Goal: Browse casually: Explore the website without a specific task or goal

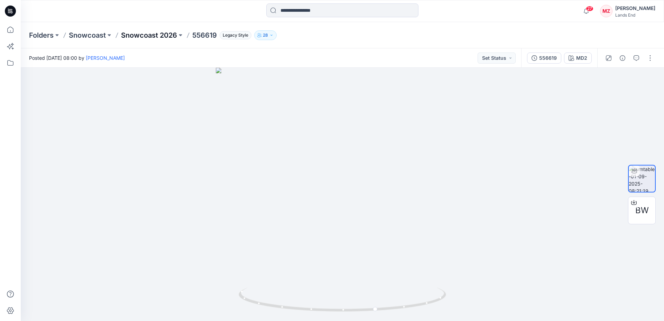
click at [156, 34] on p "Snowcoast 2026" at bounding box center [149, 35] width 56 height 10
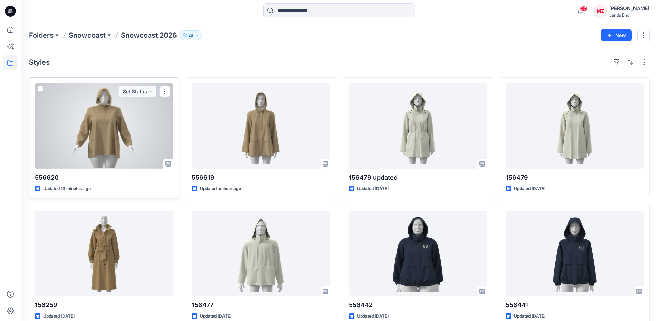
click at [113, 122] on div at bounding box center [104, 125] width 138 height 85
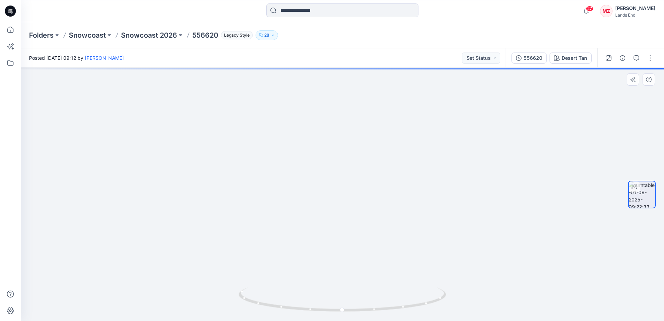
drag, startPoint x: 380, startPoint y: 262, endPoint x: 363, endPoint y: 122, distance: 141.0
click at [363, 122] on img at bounding box center [342, 74] width 494 height 493
drag, startPoint x: 384, startPoint y: 156, endPoint x: 392, endPoint y: 201, distance: 45.6
click at [392, 201] on img at bounding box center [342, 148] width 391 height 345
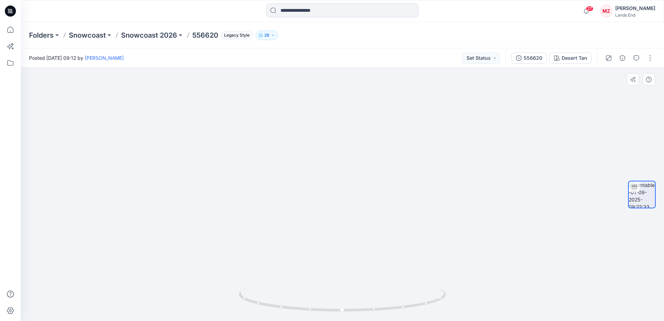
drag, startPoint x: 376, startPoint y: 268, endPoint x: 386, endPoint y: 185, distance: 83.3
click at [386, 185] on img at bounding box center [342, 47] width 562 height 547
drag, startPoint x: 399, startPoint y: 153, endPoint x: 403, endPoint y: 190, distance: 37.3
click at [402, 191] on img at bounding box center [342, 146] width 425 height 349
